Goal: Task Accomplishment & Management: Use online tool/utility

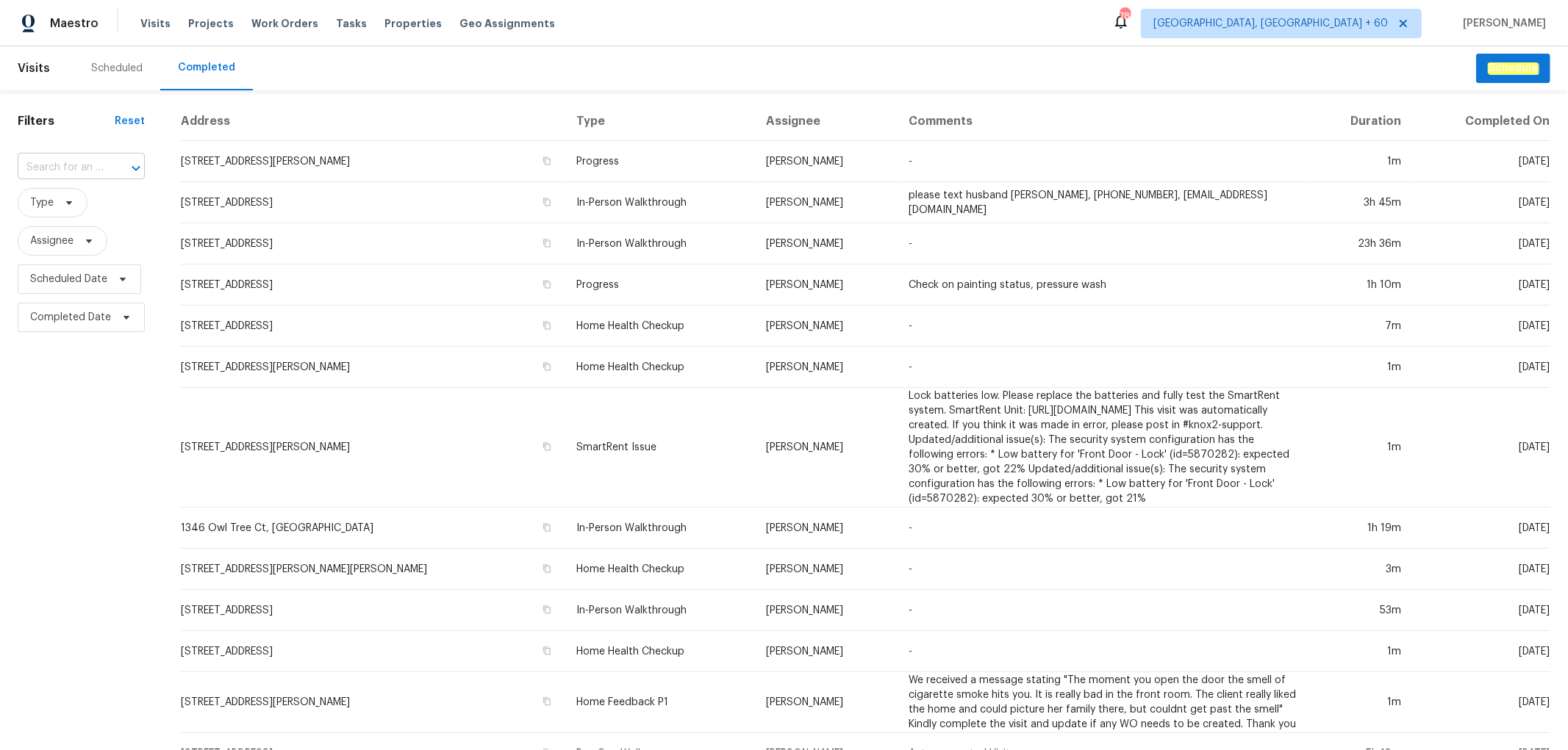
click at [59, 174] on input "text" at bounding box center [60, 167] width 86 height 23
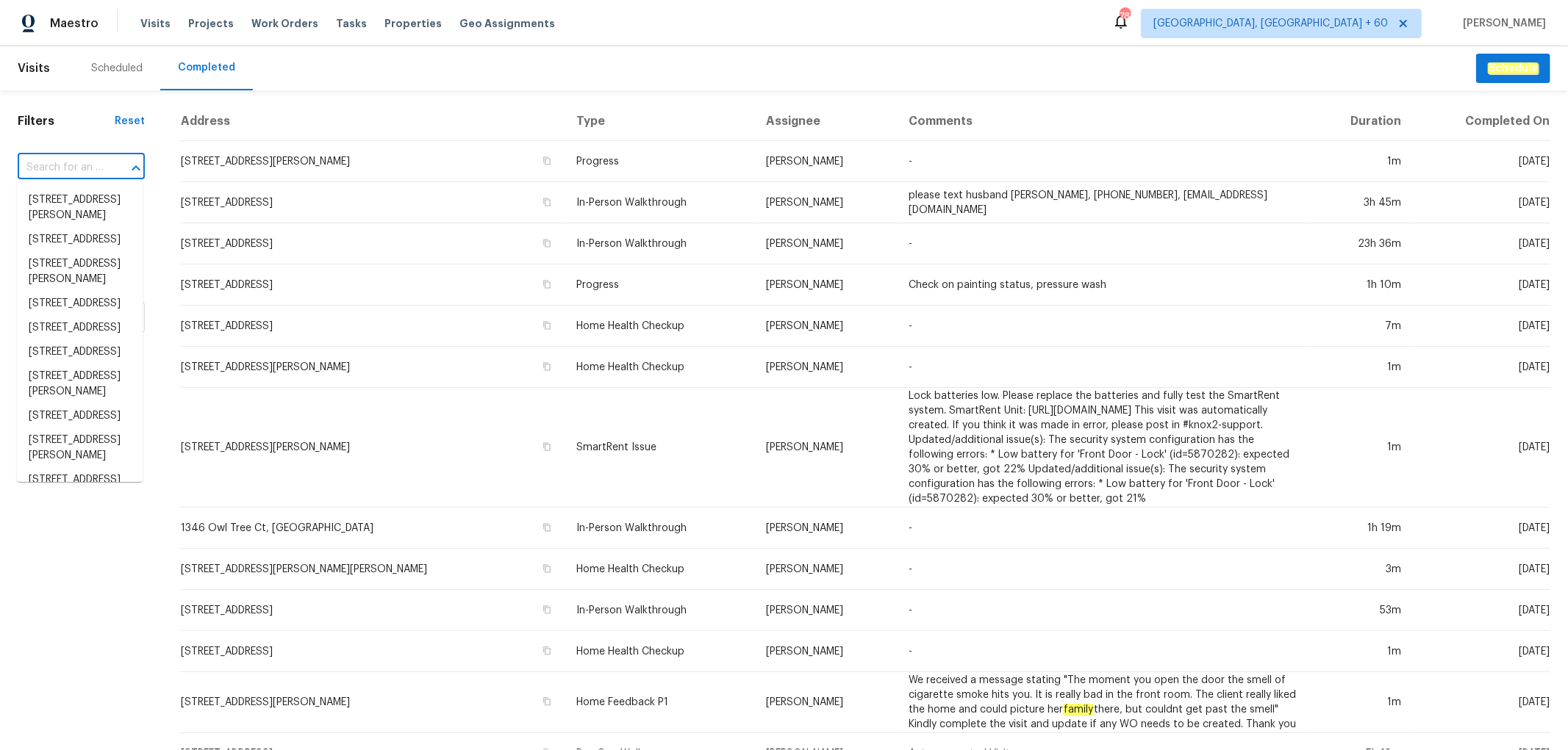
paste input "[STREET_ADDRESS]"
type input "[STREET_ADDRESS]"
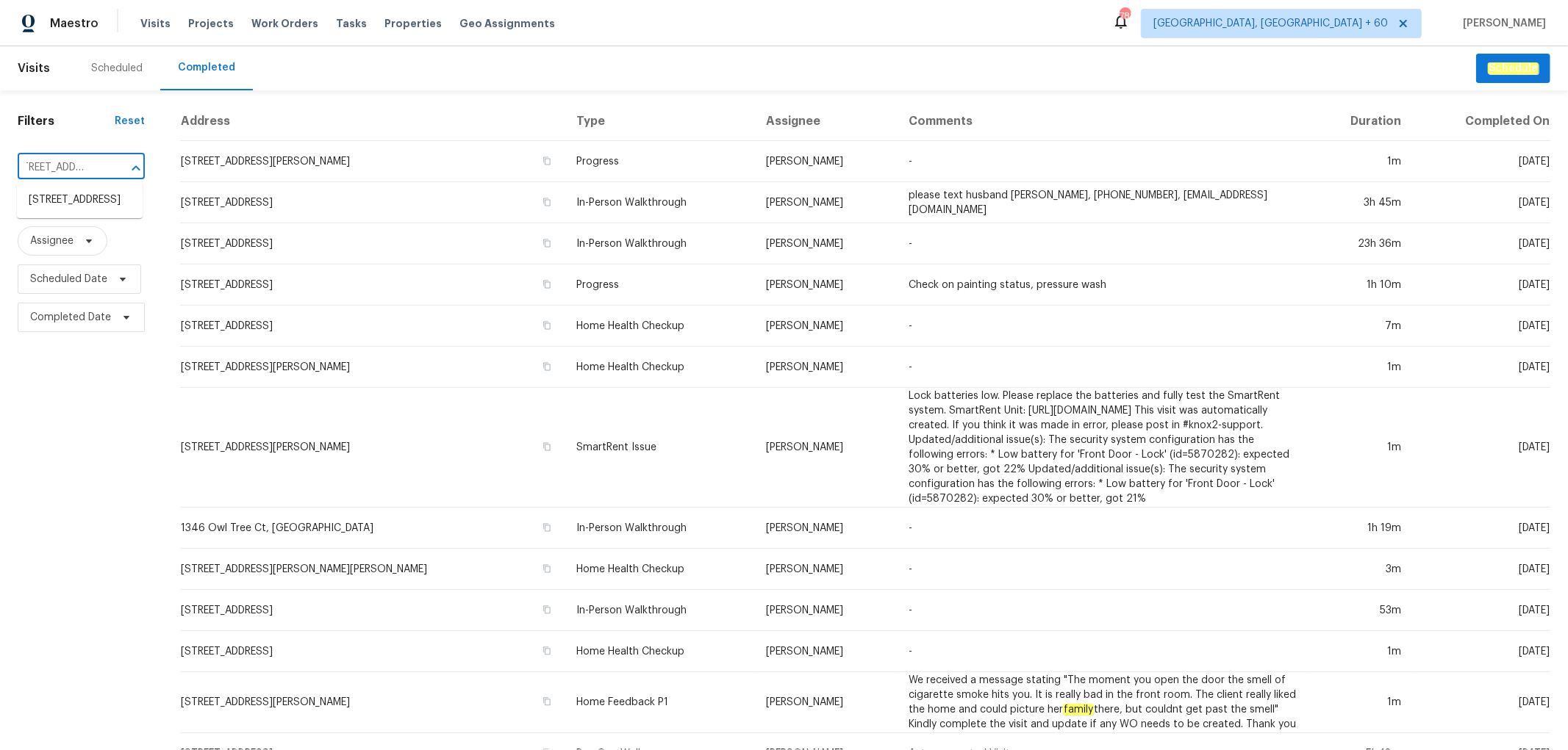
click at [78, 209] on li "[STREET_ADDRESS]" at bounding box center [79, 200] width 126 height 24
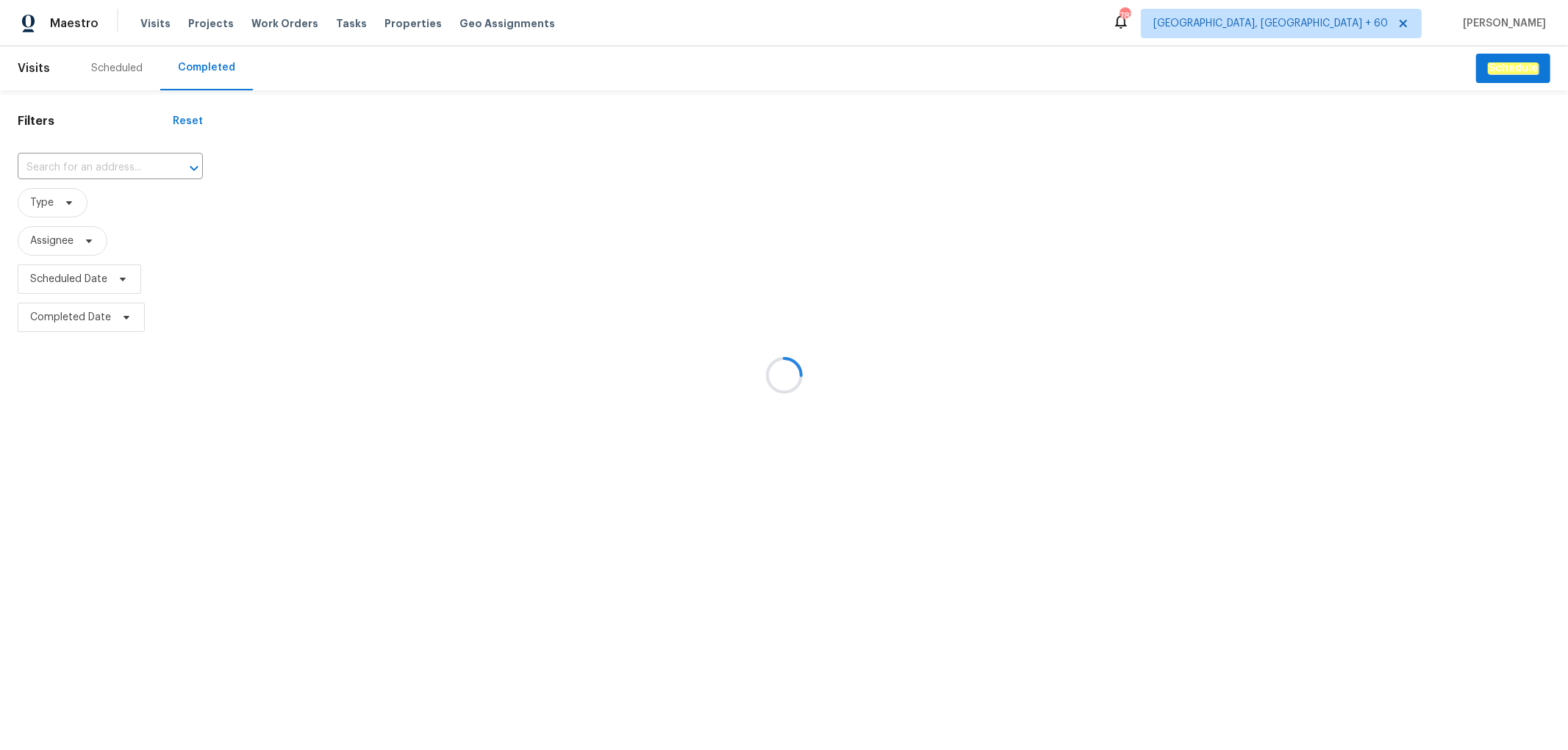
type input "[STREET_ADDRESS]"
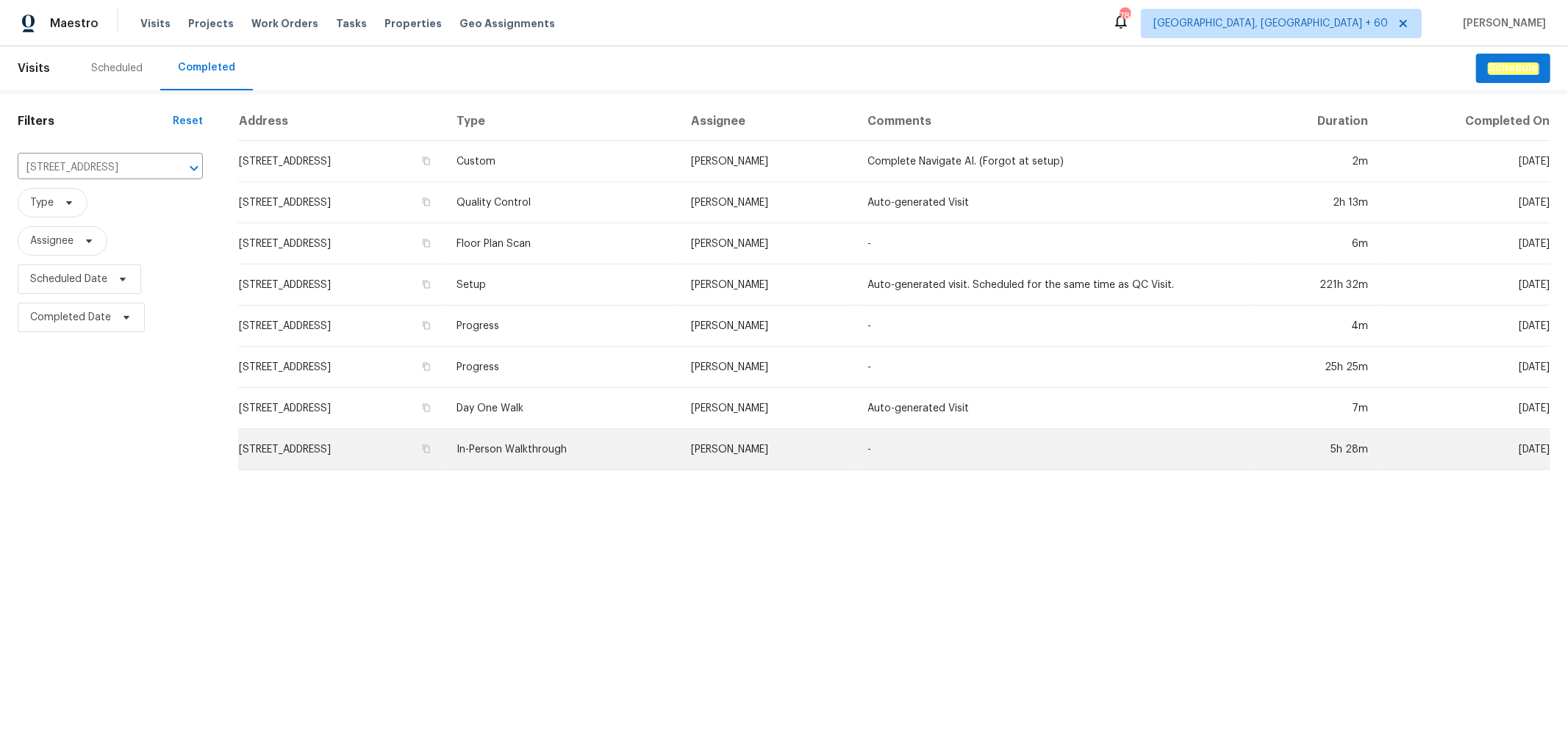
click at [630, 447] on td "In-Person Walkthrough" at bounding box center [562, 450] width 235 height 42
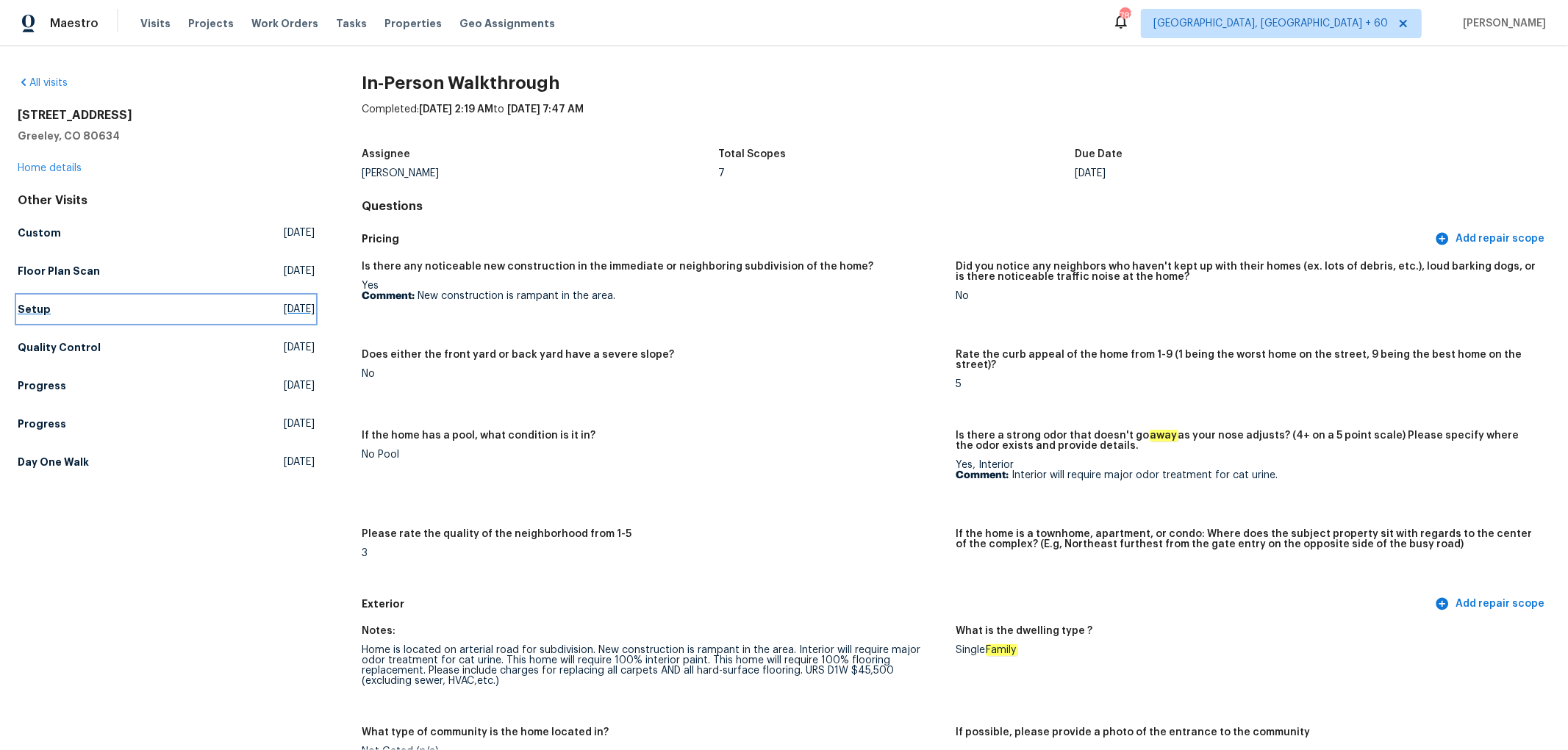
click at [56, 318] on link "Setup [DATE]" at bounding box center [167, 309] width 297 height 27
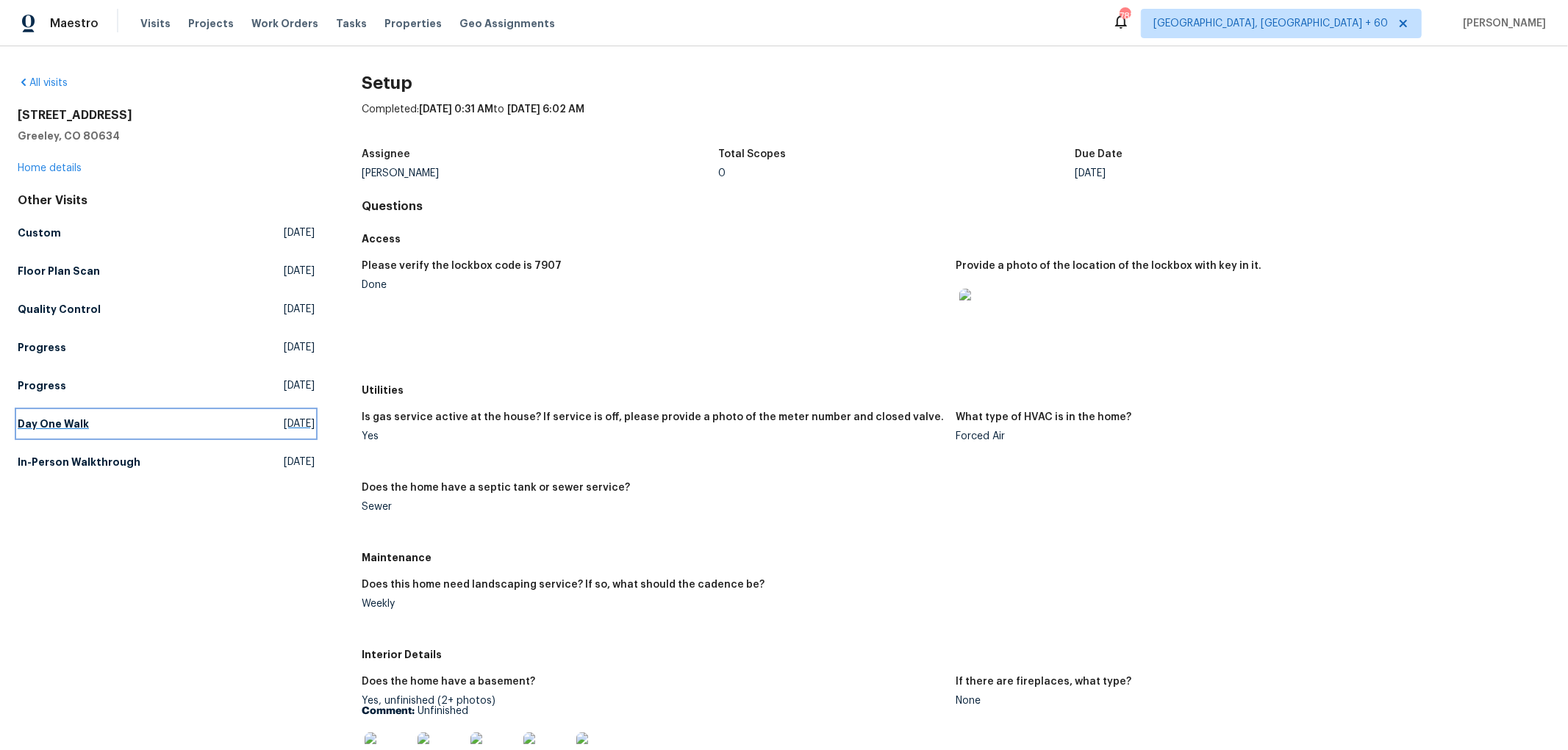
click at [55, 421] on h5 "Day One Walk" at bounding box center [54, 424] width 71 height 15
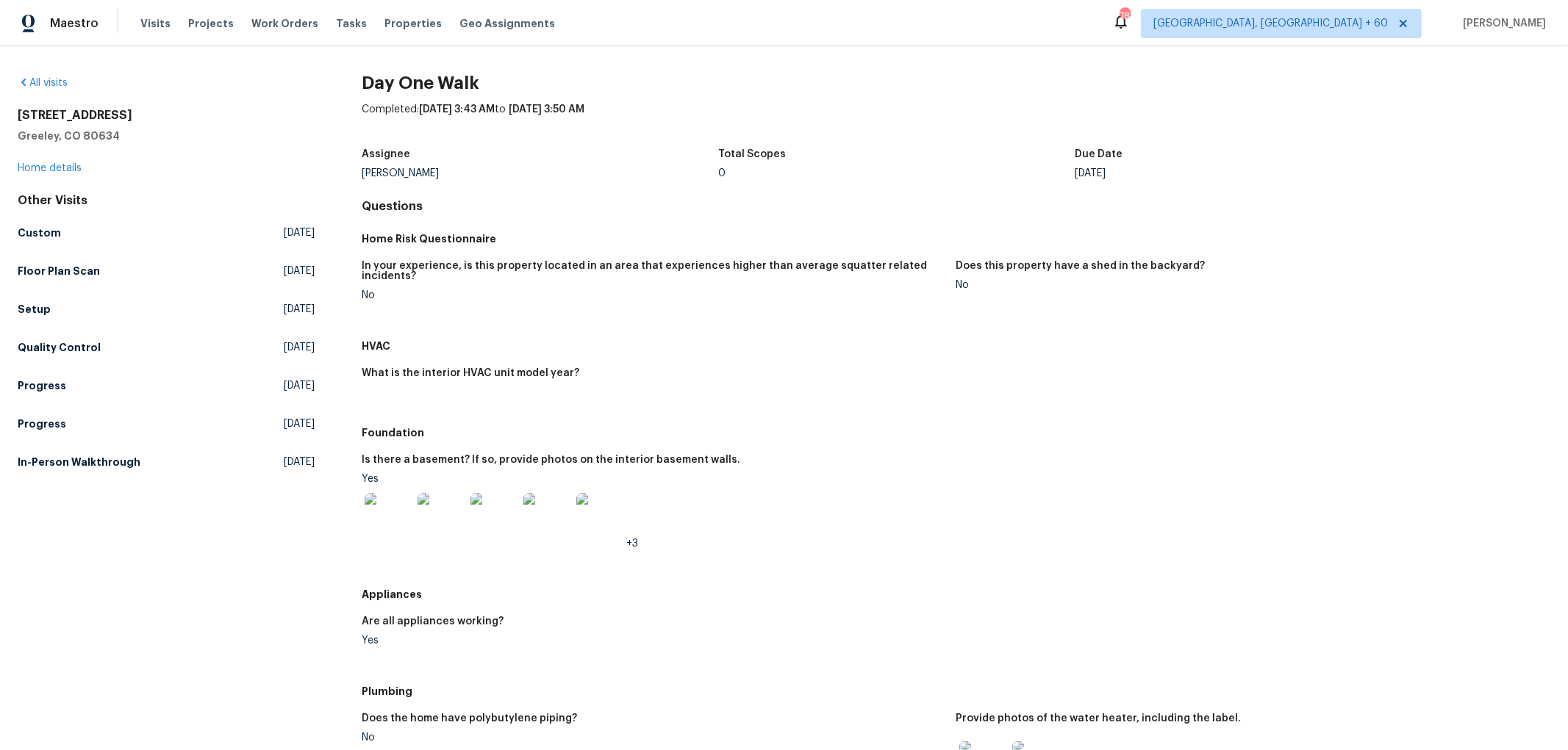
scroll to position [574, 0]
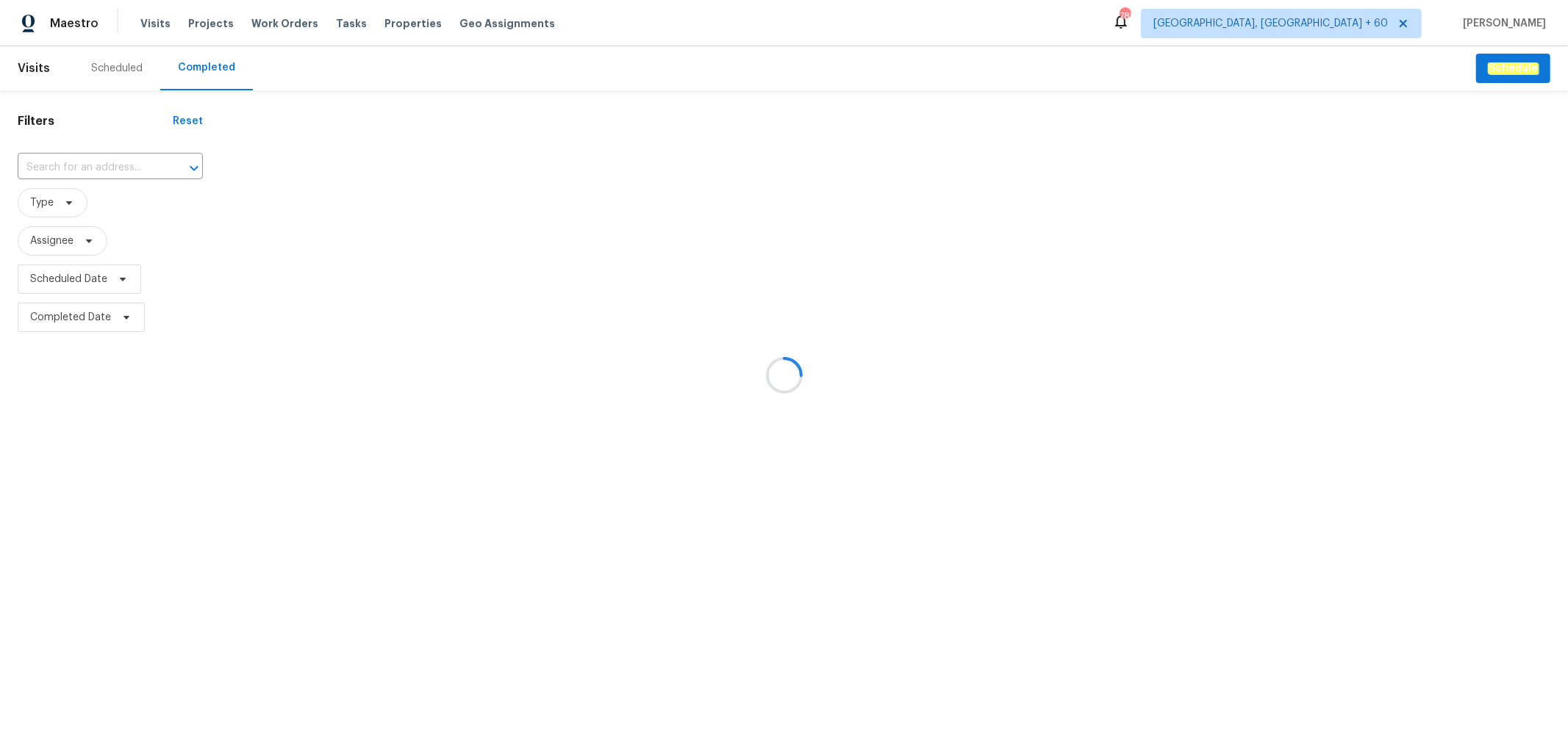
click at [81, 178] on div at bounding box center [784, 375] width 1568 height 750
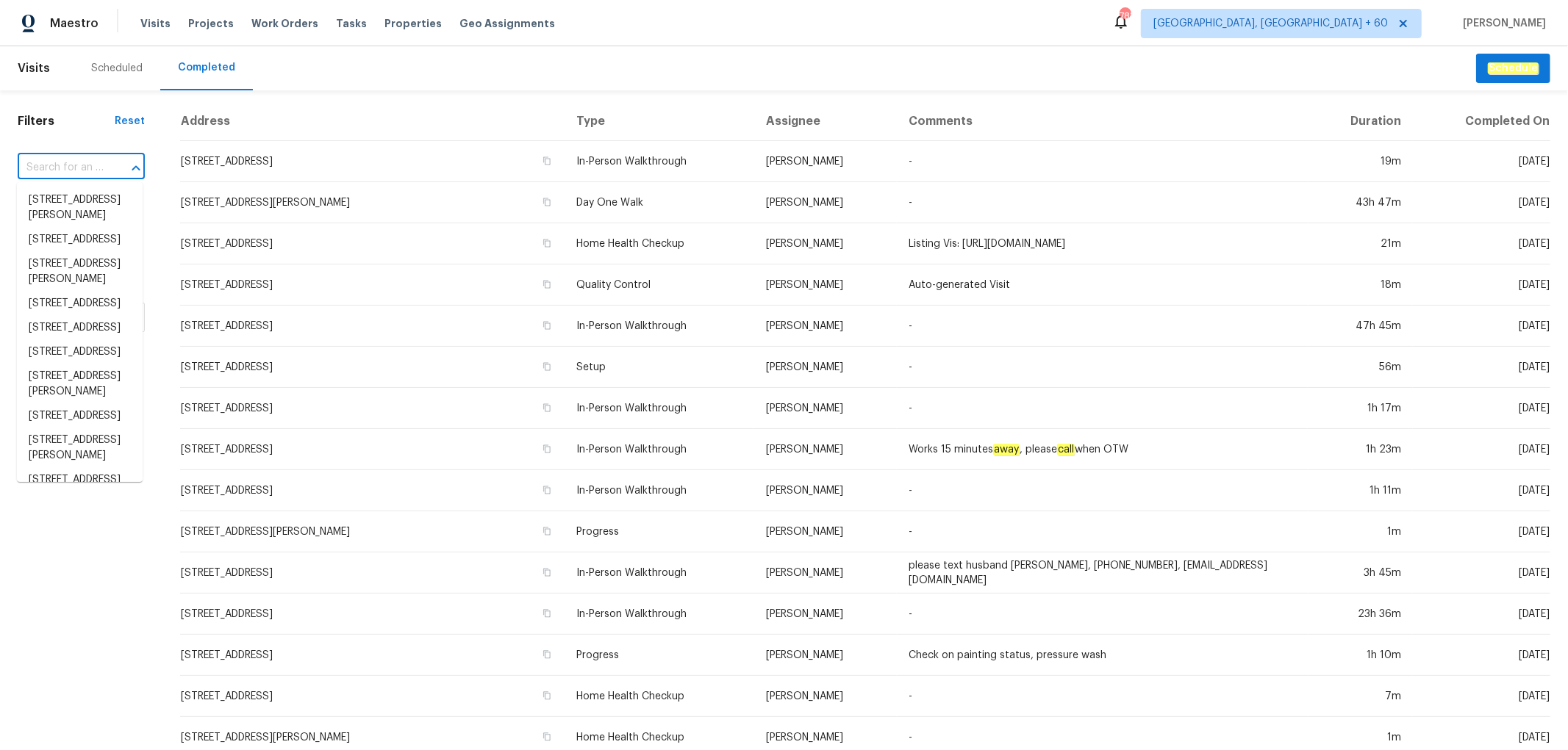
click at [77, 161] on input "text" at bounding box center [60, 167] width 86 height 23
paste input "4053 Little John Dr, Corpus Christi, TX 78411"
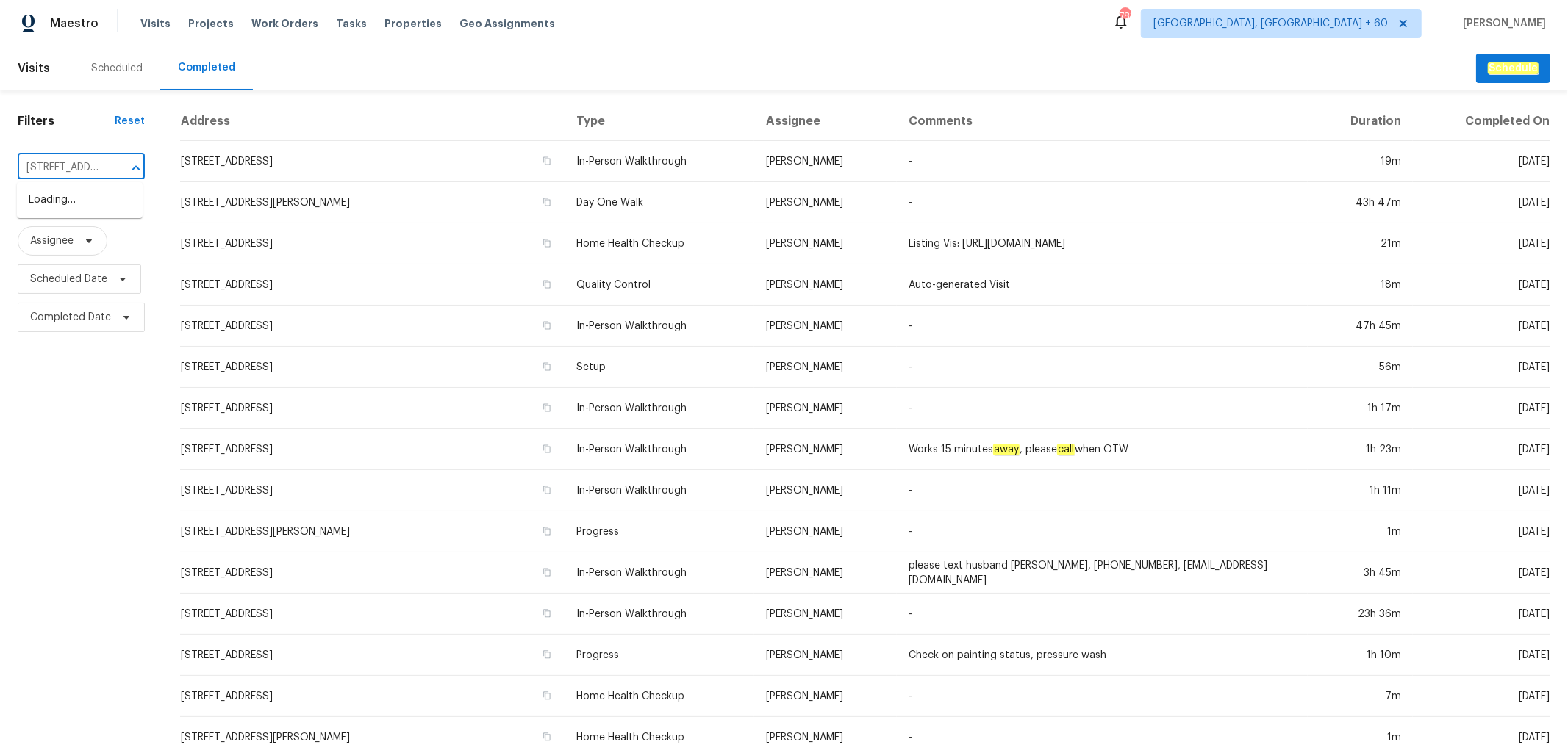
scroll to position [0, 137]
type input "4053 Little John Dr, Corpus Christi, TX 78411"
click at [66, 200] on li "4053 Little John Dr, Corpus Christi, TX 78411" at bounding box center [79, 216] width 126 height 55
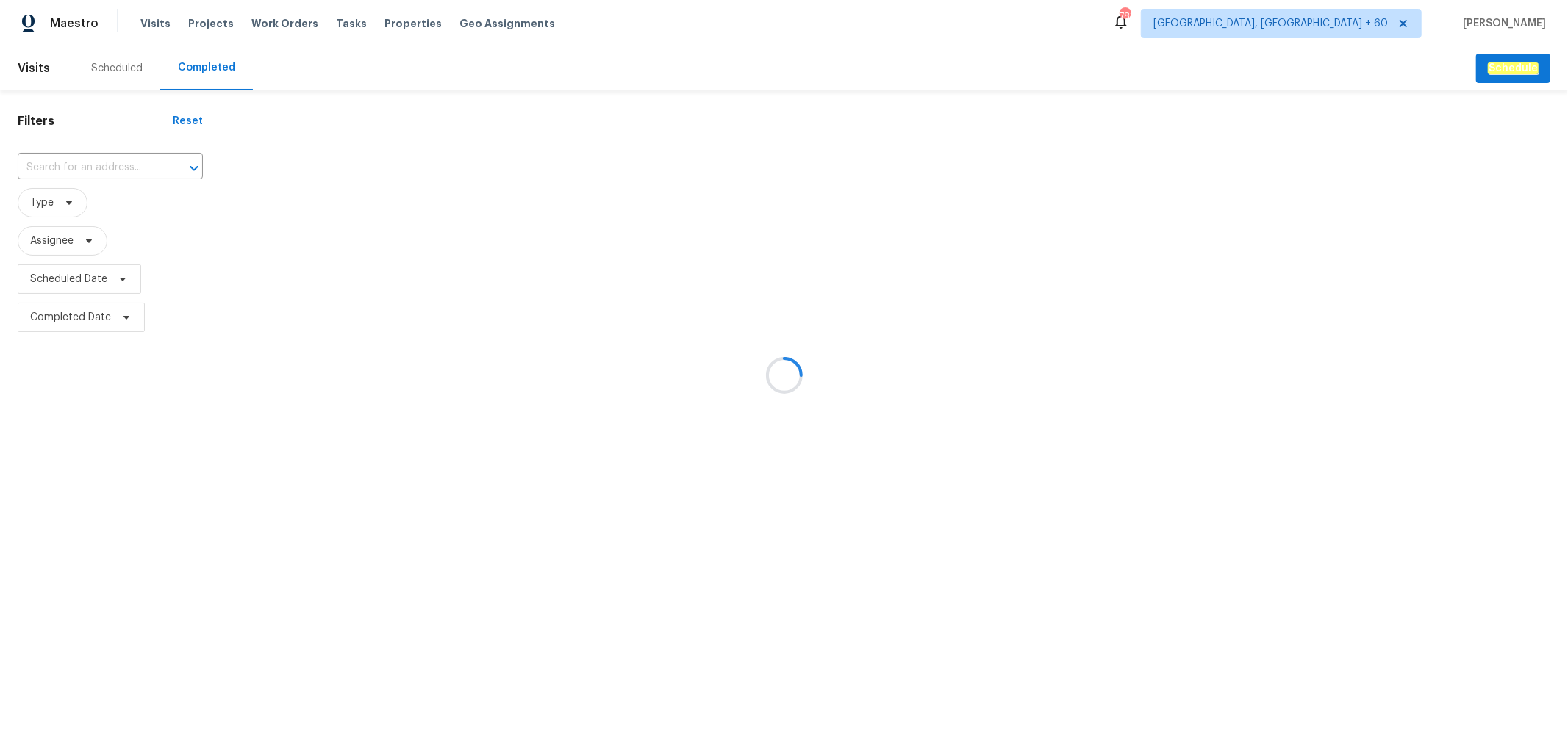
type input "4053 Little John Dr, Corpus Christi, TX 78411"
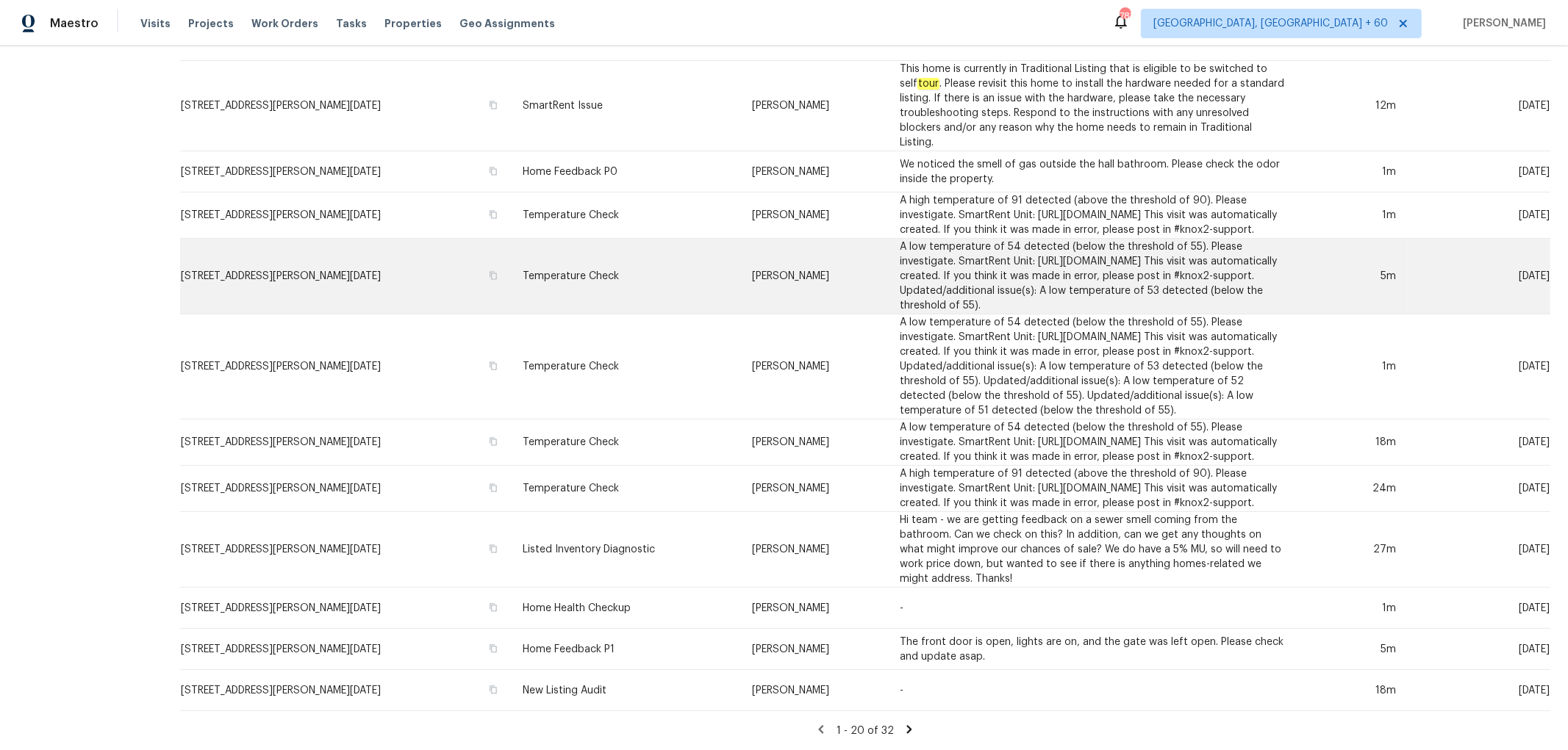
scroll to position [1146, 0]
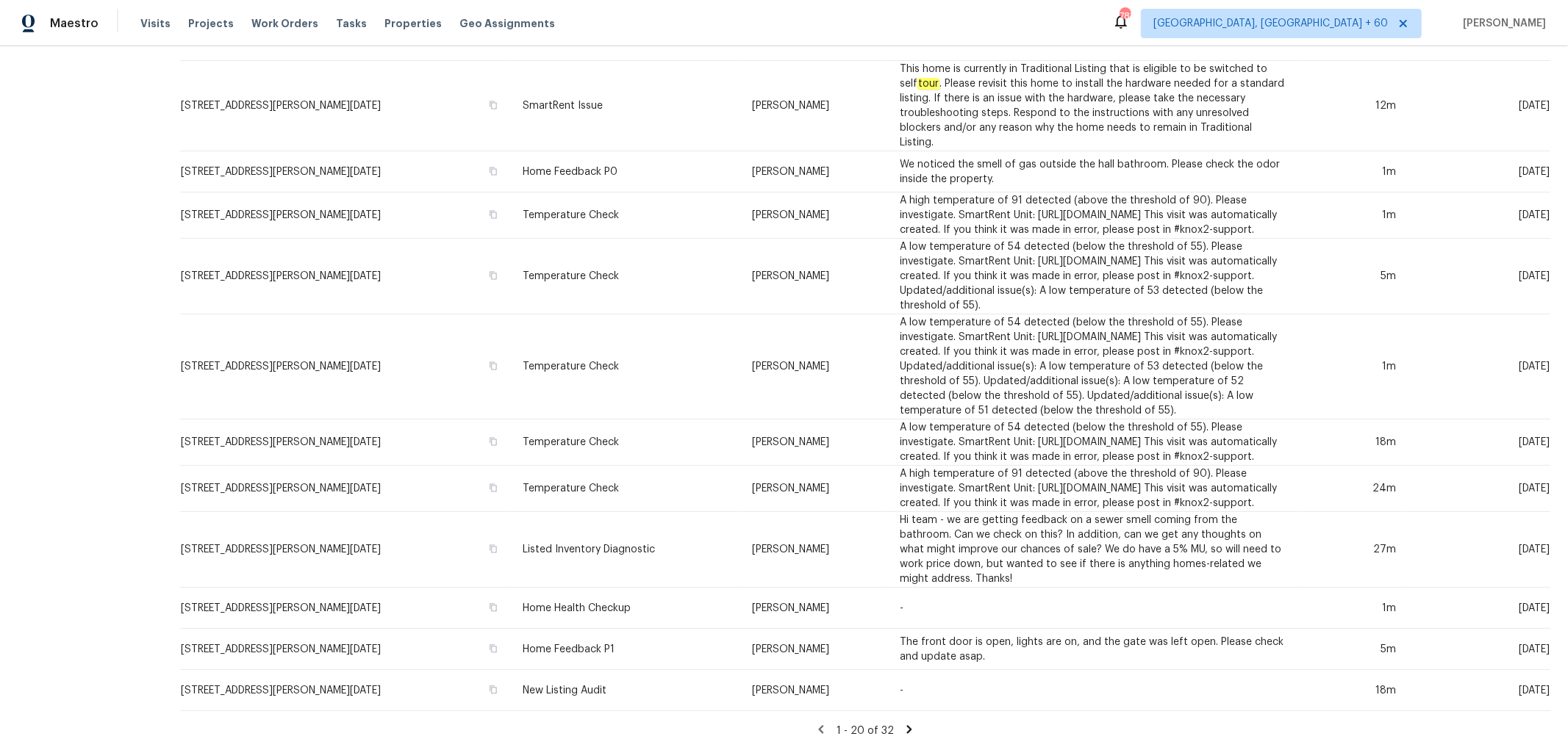
click at [903, 723] on icon at bounding box center [909, 729] width 13 height 13
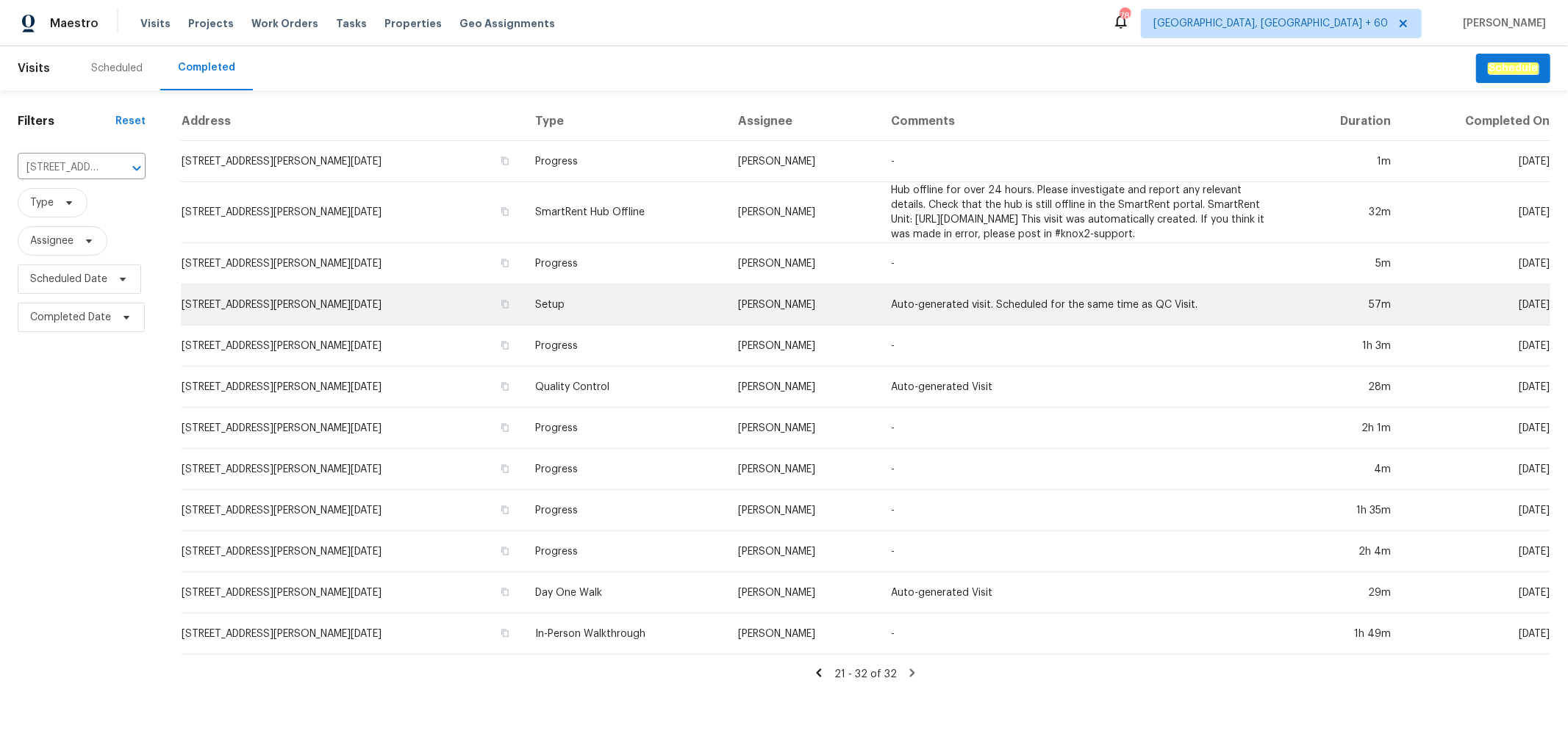
click at [568, 324] on td "Setup" at bounding box center [624, 305] width 203 height 42
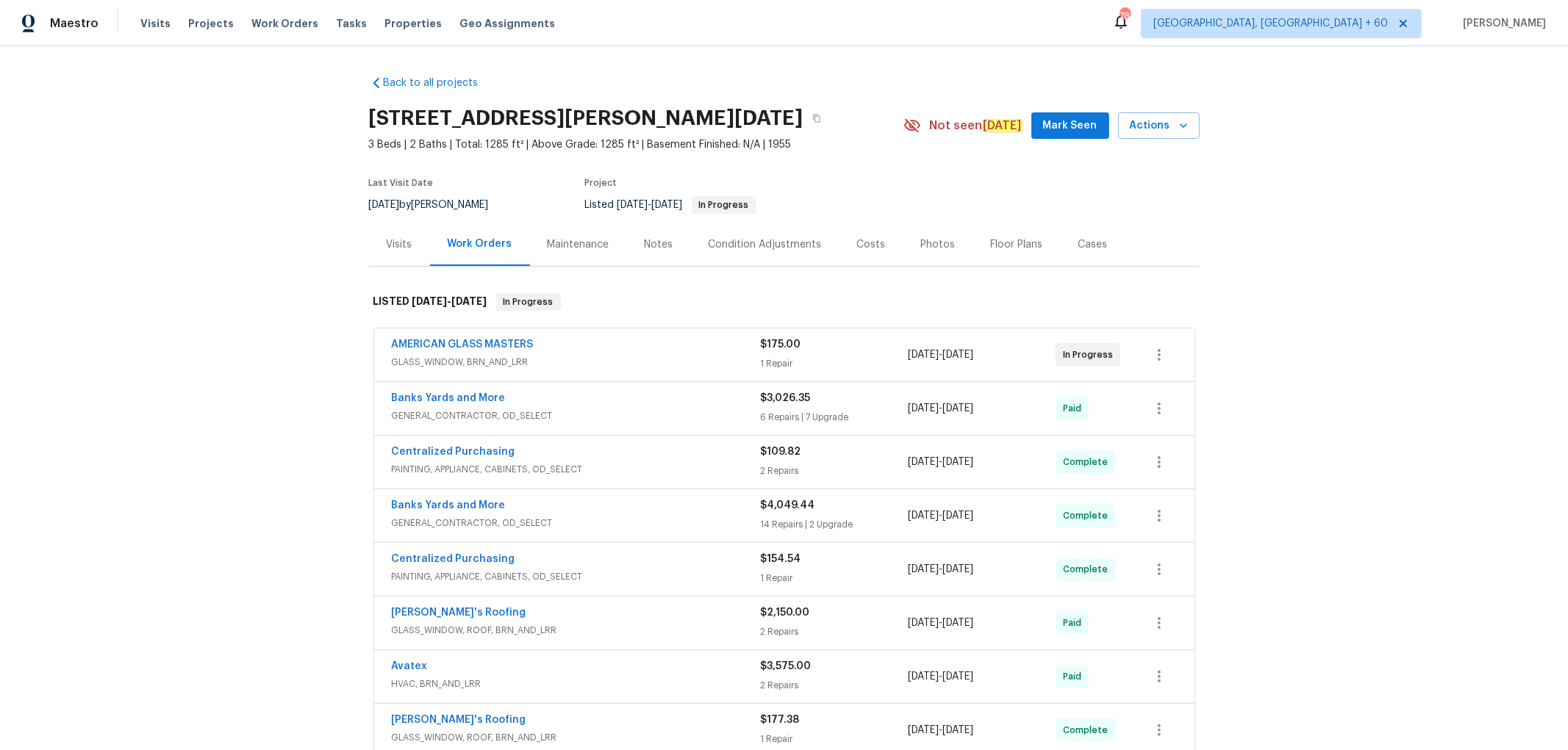
click at [924, 236] on div "Photos" at bounding box center [939, 245] width 69 height 44
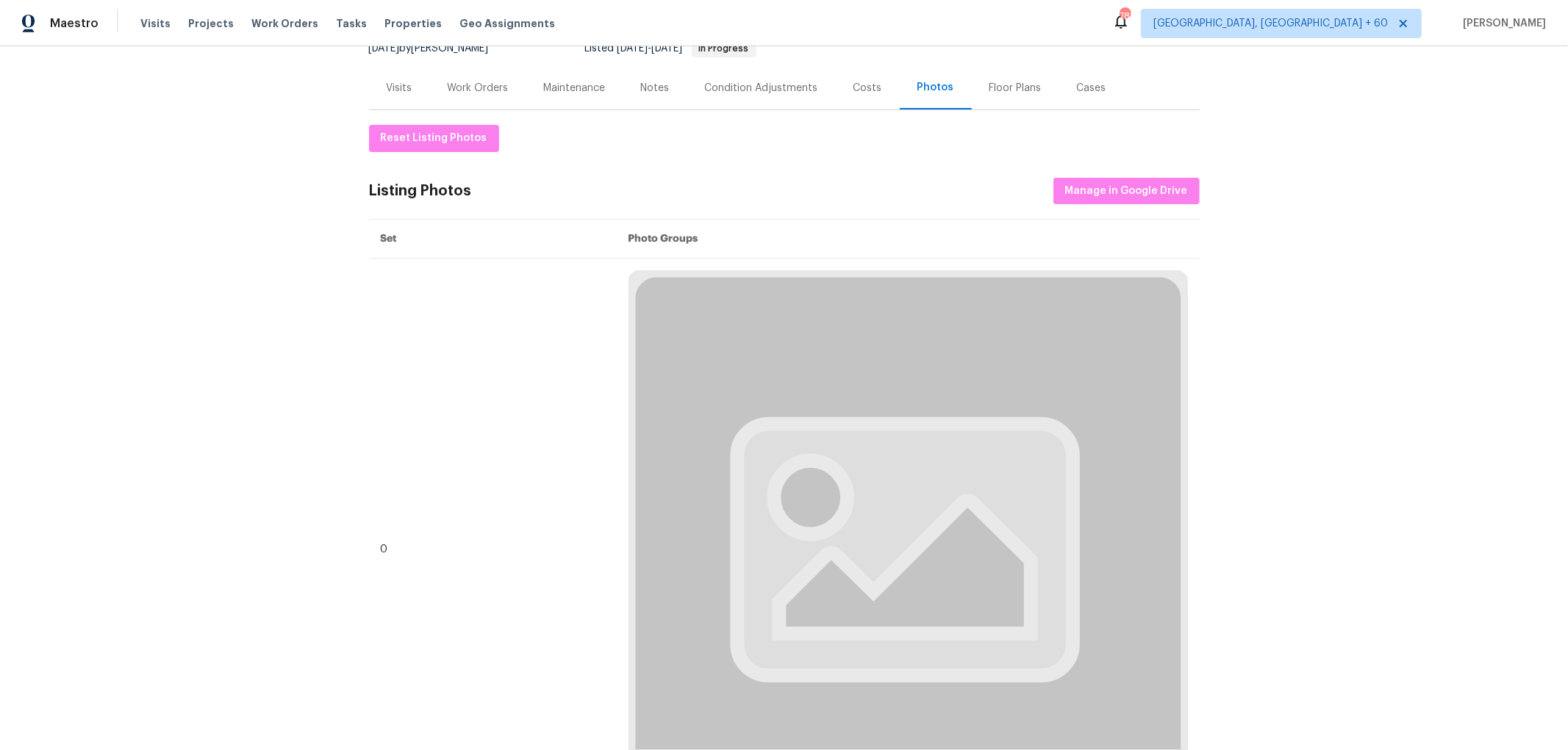
scroll to position [163, 0]
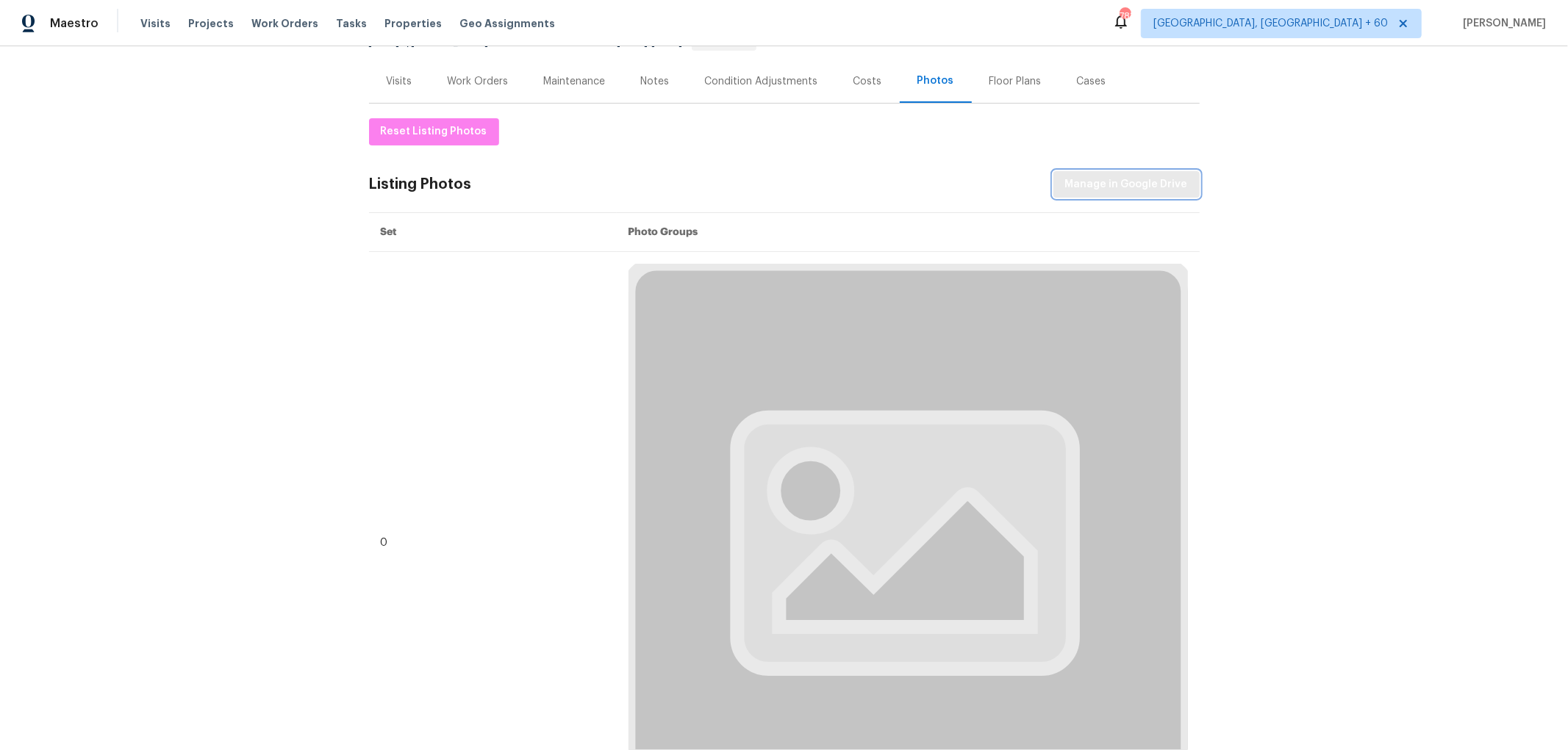
click at [1129, 189] on span "Manage in Google Drive" at bounding box center [1127, 184] width 123 height 19
